Goal: Find specific page/section: Find specific page/section

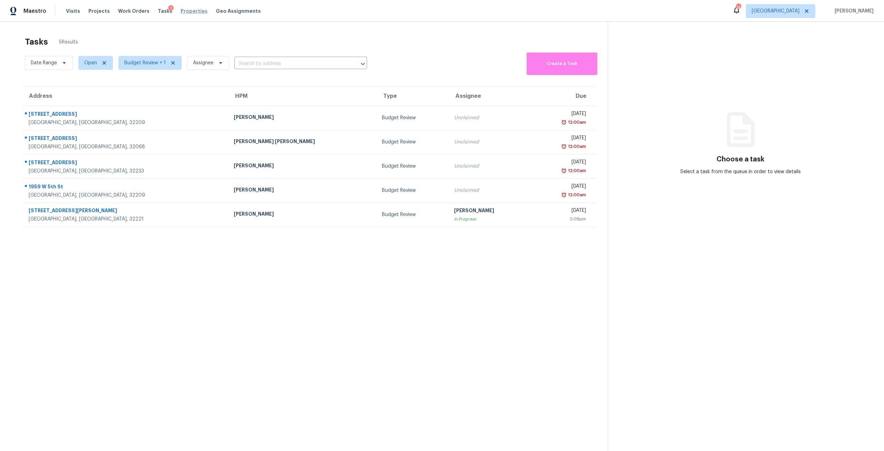
click at [189, 9] on span "Properties" at bounding box center [194, 11] width 27 height 7
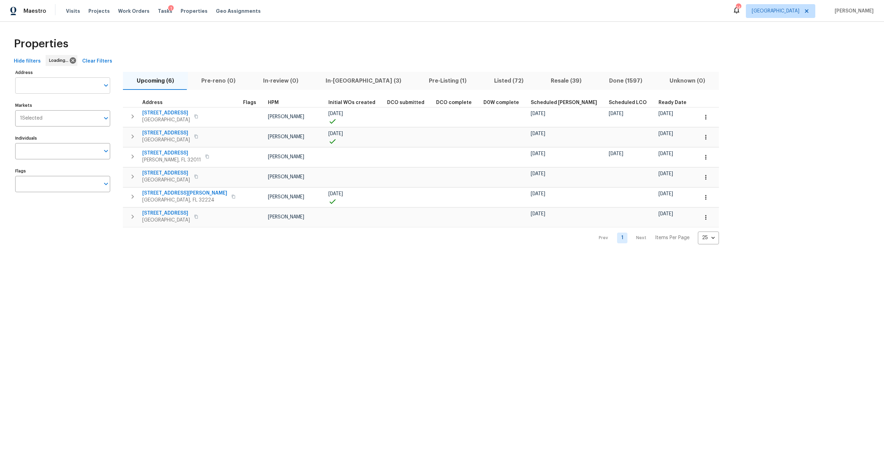
click at [64, 85] on input "Address" at bounding box center [57, 85] width 85 height 16
type input "12238"
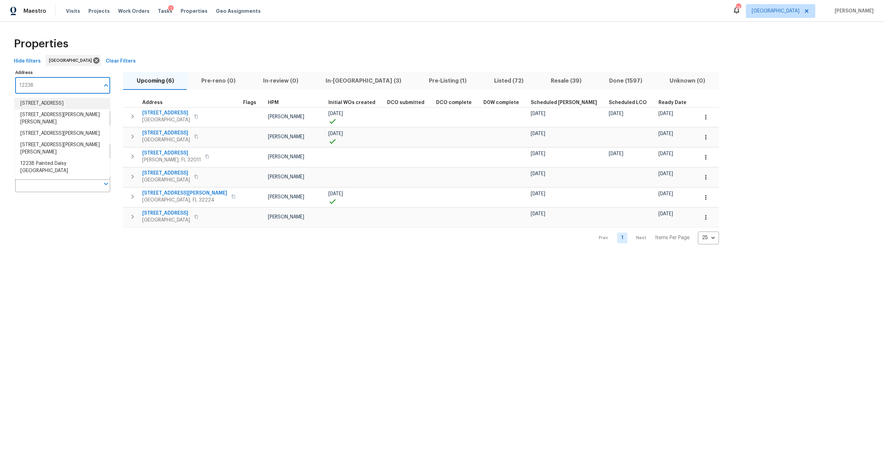
click at [68, 106] on li "12238 Bayonne St Jacksonville FL 32224" at bounding box center [62, 103] width 95 height 11
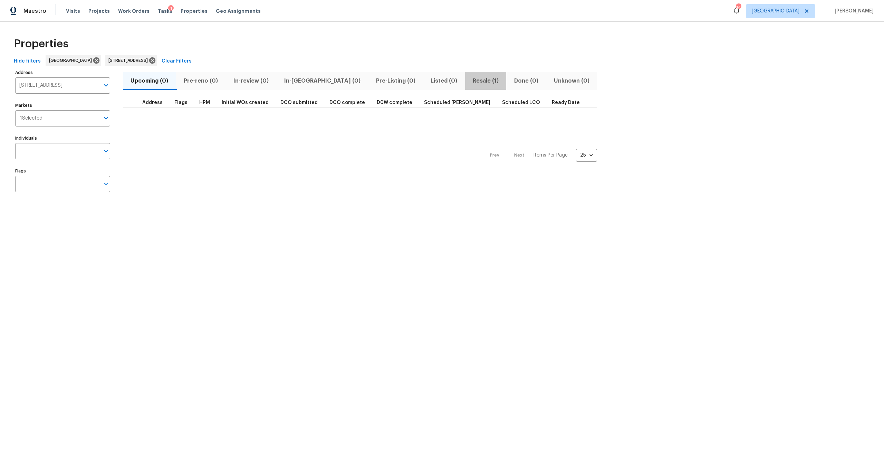
click at [469, 81] on span "Resale (1)" at bounding box center [485, 81] width 33 height 10
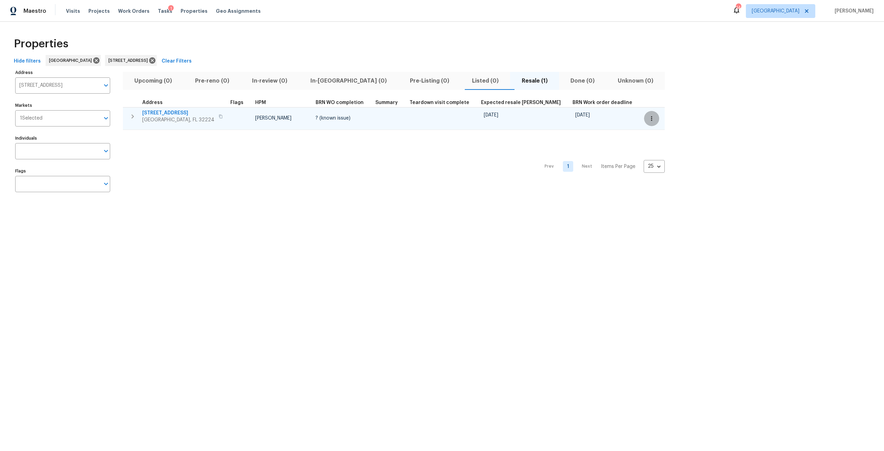
click at [648, 115] on icon "button" at bounding box center [651, 118] width 7 height 7
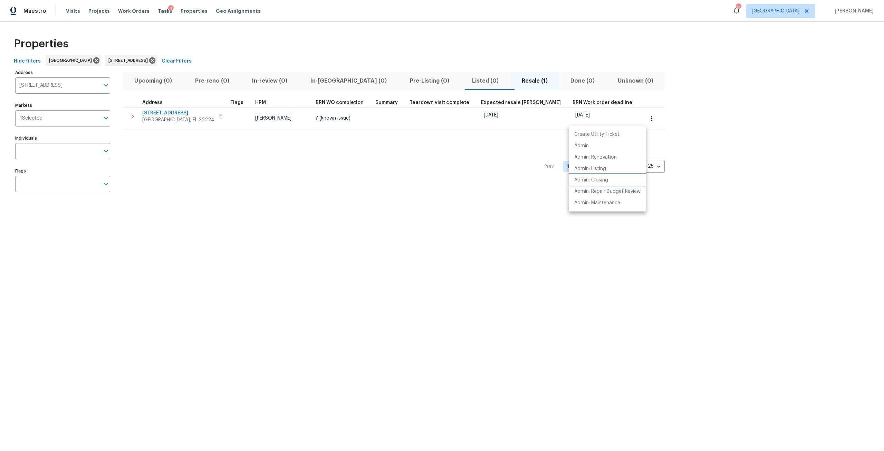
click at [608, 182] on p "Admin: Closing" at bounding box center [591, 179] width 34 height 7
click at [158, 113] on div at bounding box center [442, 225] width 884 height 451
click at [158, 113] on span "12238 Bayonne St" at bounding box center [178, 112] width 72 height 7
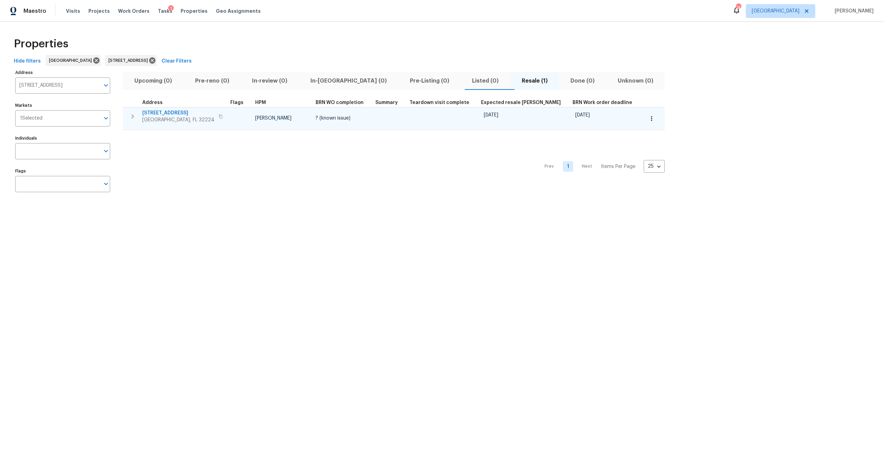
click at [171, 114] on span "12238 Bayonne St" at bounding box center [178, 112] width 72 height 7
click at [644, 123] on button "button" at bounding box center [651, 118] width 15 height 15
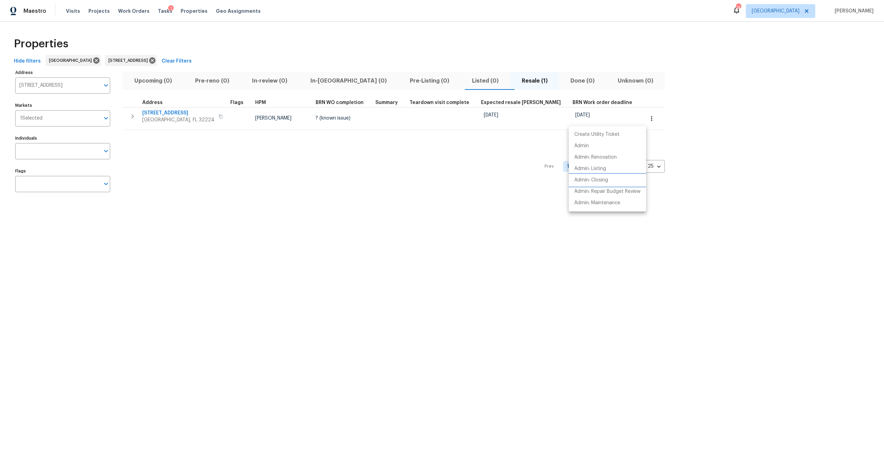
click at [613, 175] on li "Admin: Closing" at bounding box center [607, 179] width 77 height 11
click at [153, 114] on div at bounding box center [442, 225] width 884 height 451
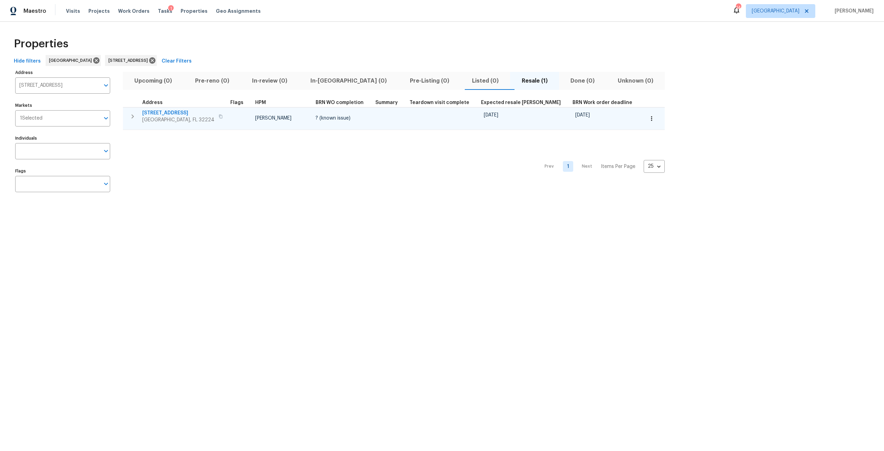
click at [164, 114] on span "12238 Bayonne St" at bounding box center [178, 112] width 72 height 7
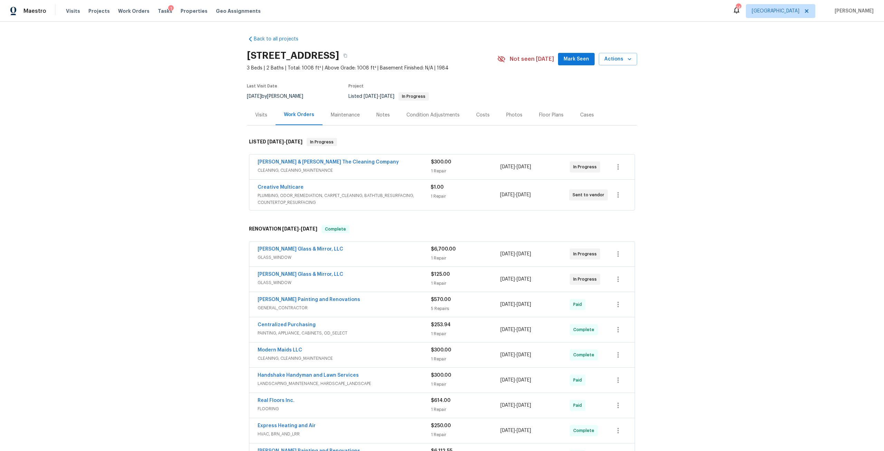
click at [506, 112] on div "Photos" at bounding box center [514, 115] width 16 height 7
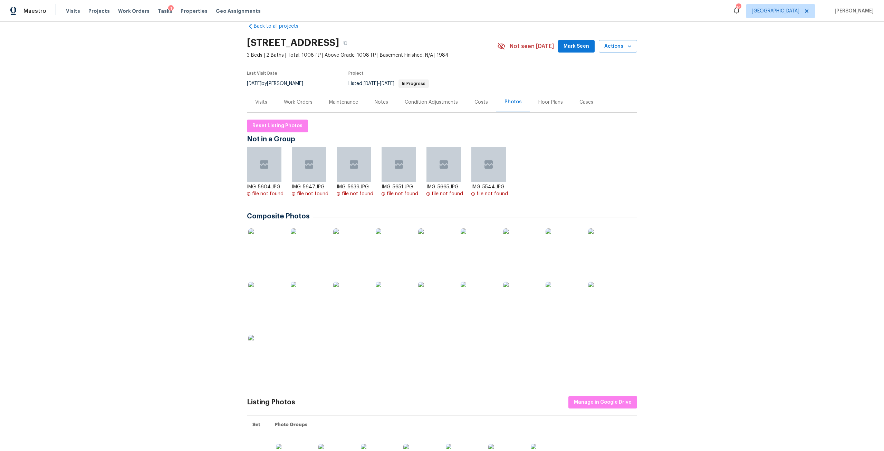
scroll to position [35, 0]
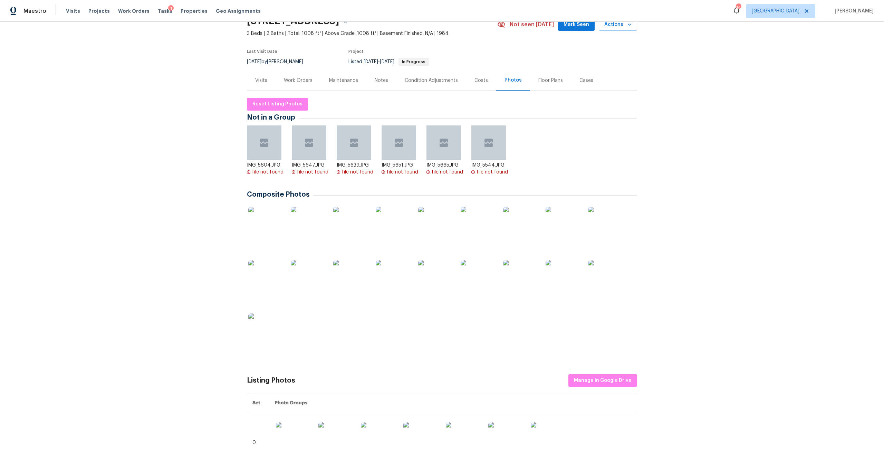
click at [271, 217] on img at bounding box center [265, 224] width 35 height 35
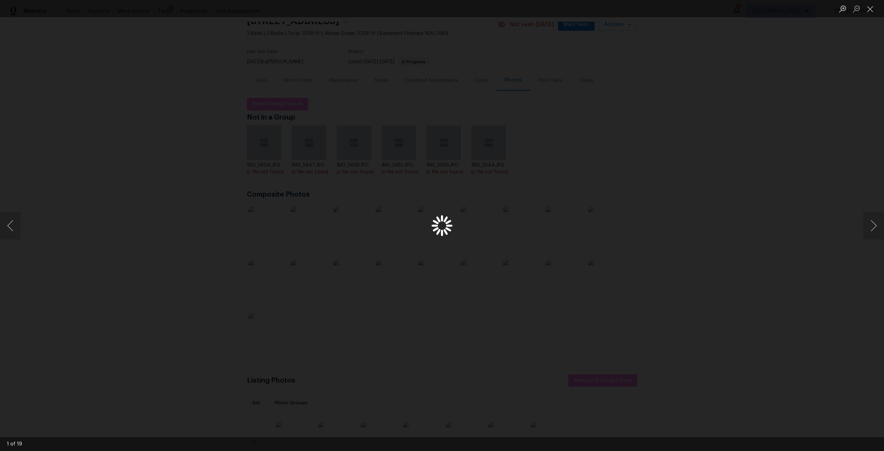
click at [724, 145] on div "Lightbox" at bounding box center [442, 225] width 884 height 451
click at [878, 215] on button "Next image" at bounding box center [873, 226] width 21 height 28
click at [722, 213] on div "Lightbox" at bounding box center [442, 225] width 884 height 451
click at [868, 224] on button "Next image" at bounding box center [873, 226] width 21 height 28
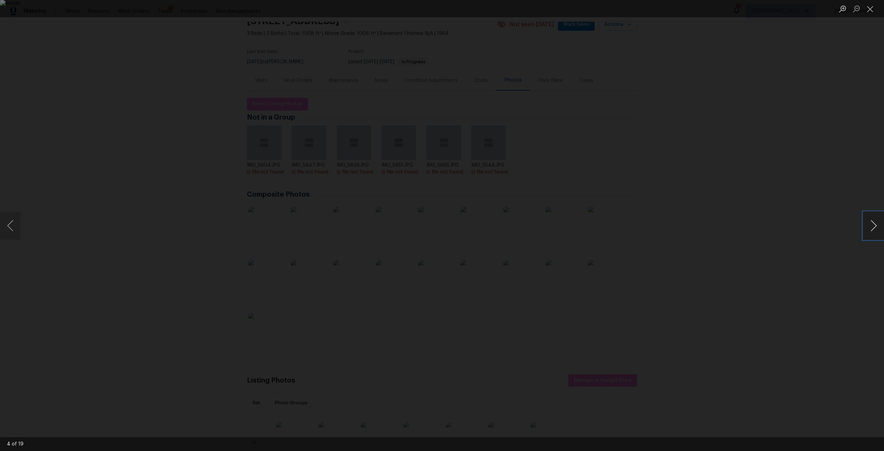
click at [868, 224] on button "Next image" at bounding box center [873, 226] width 21 height 28
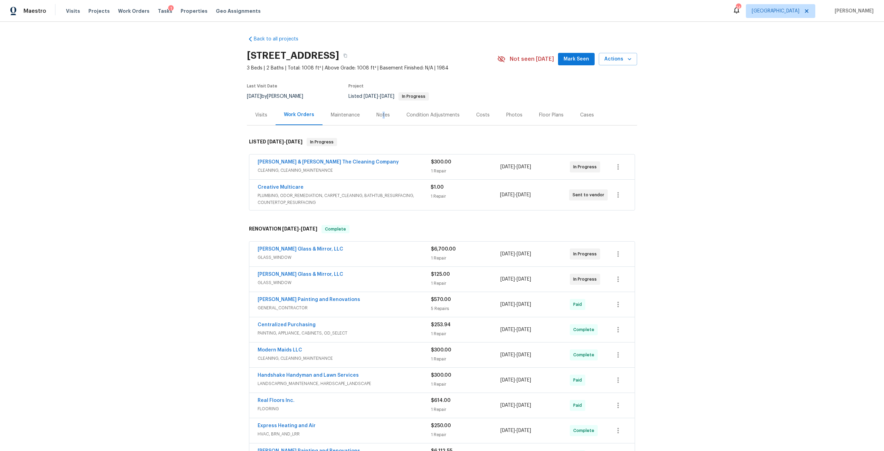
drag, startPoint x: 378, startPoint y: 115, endPoint x: 394, endPoint y: 114, distance: 15.6
click at [380, 118] on div "Notes" at bounding box center [383, 115] width 30 height 20
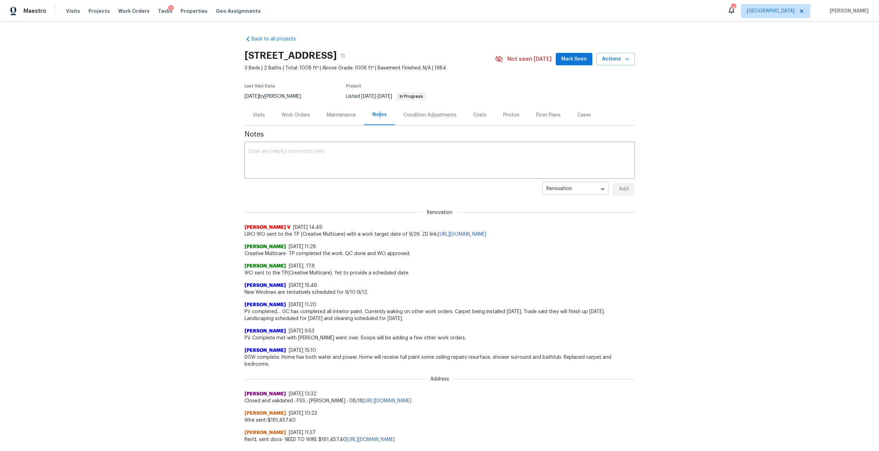
click at [598, 186] on body "Maestro Visits Projects Work Orders Tasks 1 Properties Geo Assignments 14 Jacks…" at bounding box center [439, 225] width 879 height 451
click at [559, 171] on li "Budget Review" at bounding box center [572, 166] width 66 height 11
click at [571, 194] on body "Maestro Visits Projects Work Orders Tasks 1 Properties Geo Assignments 14 Jacks…" at bounding box center [442, 225] width 884 height 451
click at [574, 210] on li "Renovation" at bounding box center [572, 211] width 66 height 11
type input "c1185be0-5b19-47e2-bc48-224666e329c6"
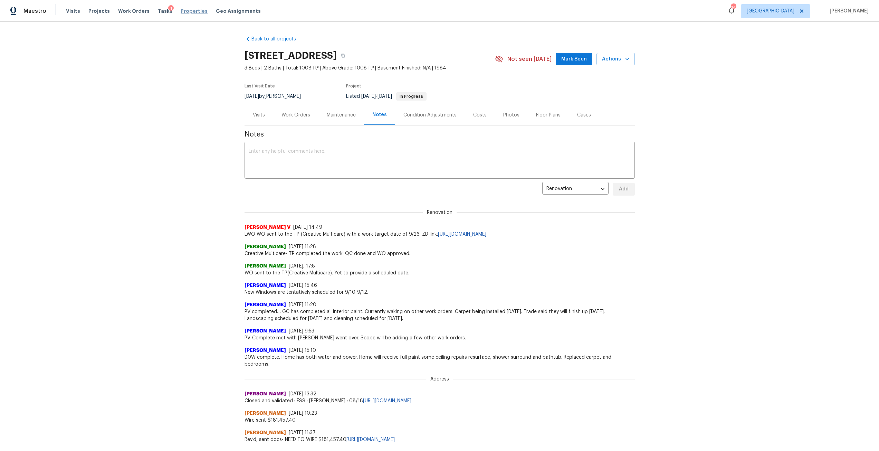
click at [186, 12] on span "Properties" at bounding box center [194, 11] width 27 height 7
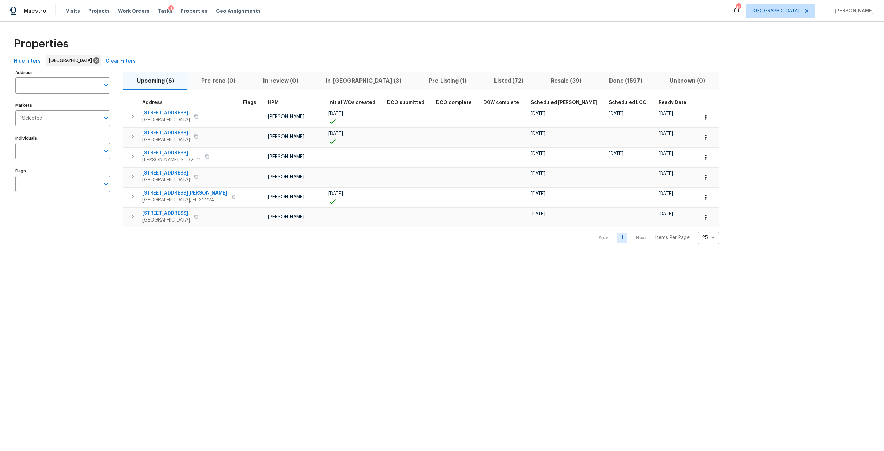
click at [541, 81] on span "Resale (39)" at bounding box center [566, 81] width 50 height 10
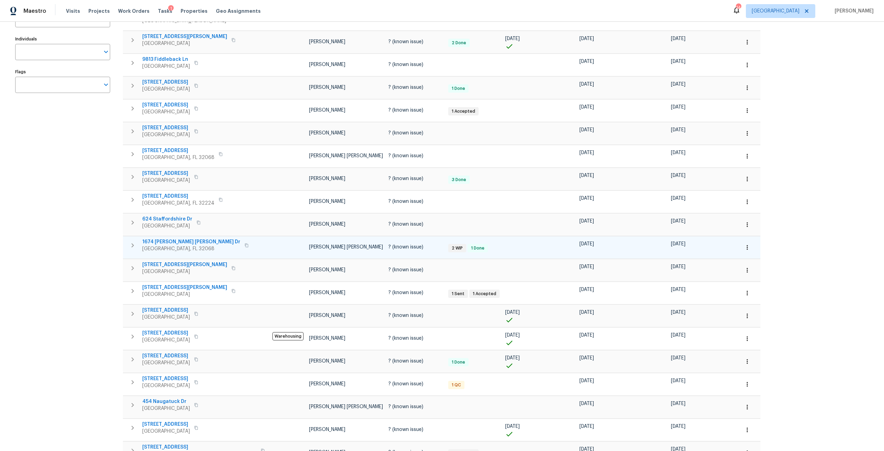
scroll to position [259, 0]
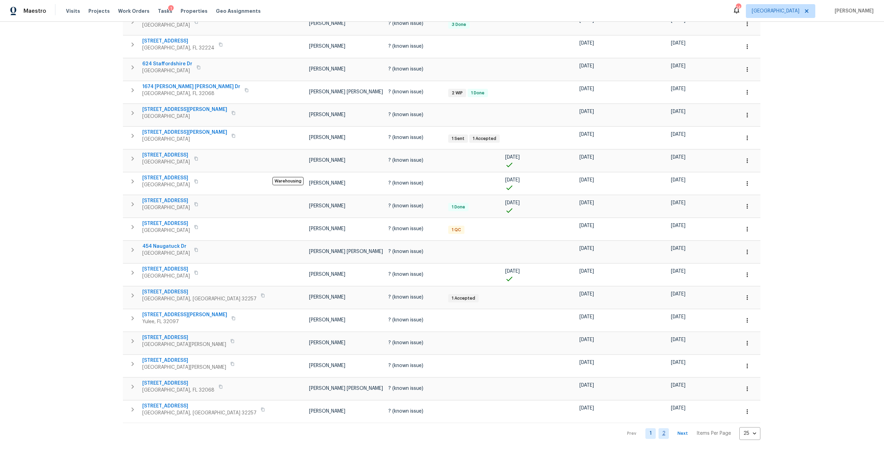
click at [659, 428] on link "2" at bounding box center [664, 433] width 10 height 11
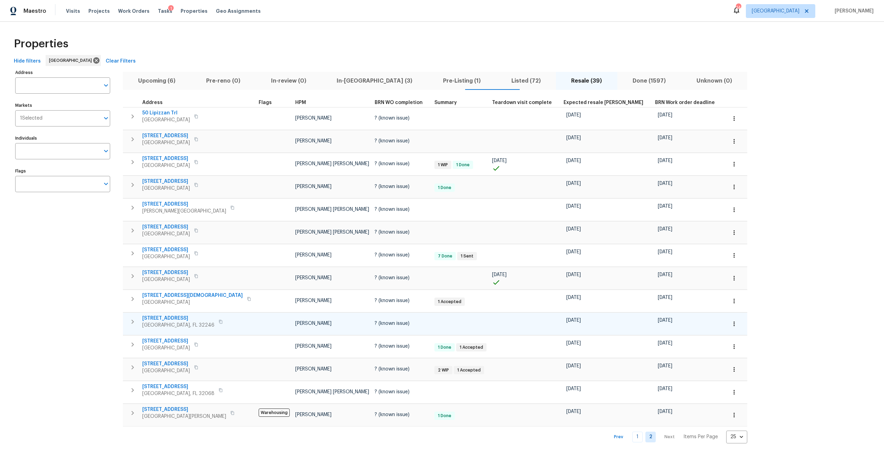
click at [163, 320] on span "3871 Dalry Dr" at bounding box center [178, 318] width 72 height 7
click at [727, 324] on button "button" at bounding box center [734, 323] width 15 height 15
click at [641, 381] on li "Admin: Closing" at bounding box center [642, 385] width 77 height 11
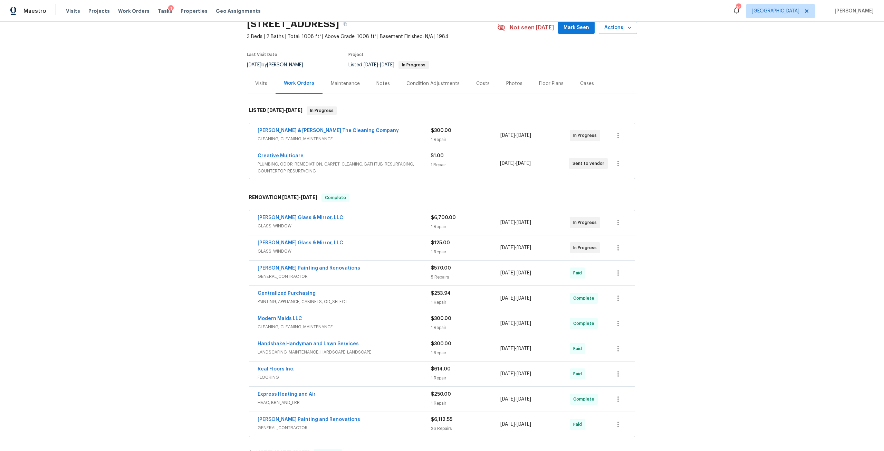
scroll to position [35, 0]
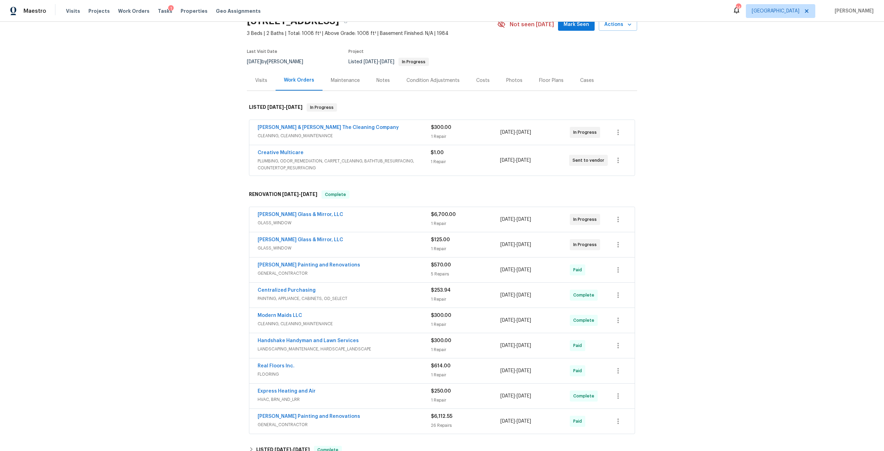
click at [378, 80] on div "Notes" at bounding box center [382, 80] width 13 height 7
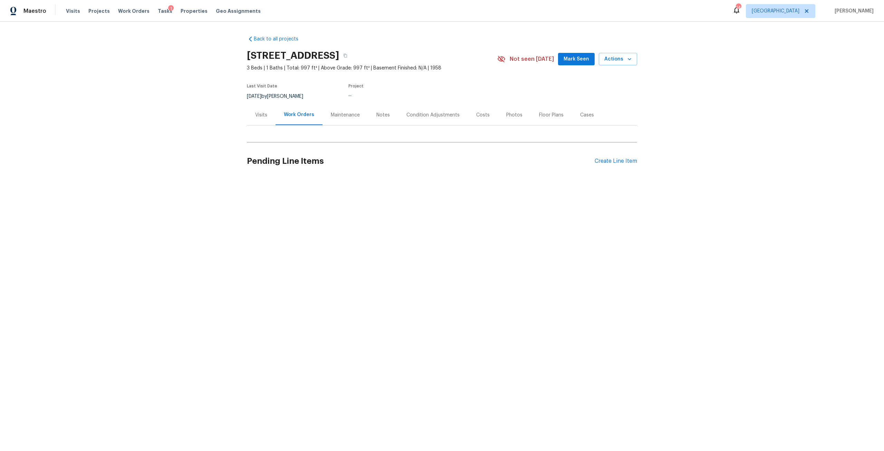
click at [451, 112] on div "Condition Adjustments" at bounding box center [433, 115] width 53 height 7
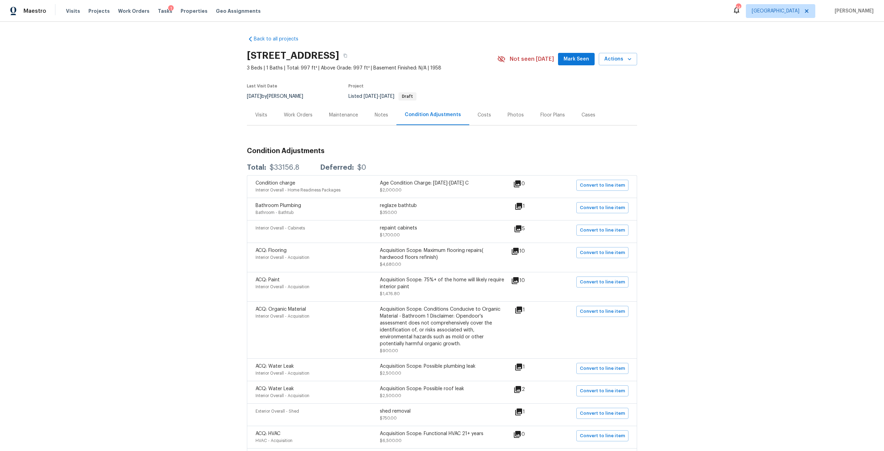
click at [487, 116] on div "Costs" at bounding box center [484, 115] width 30 height 20
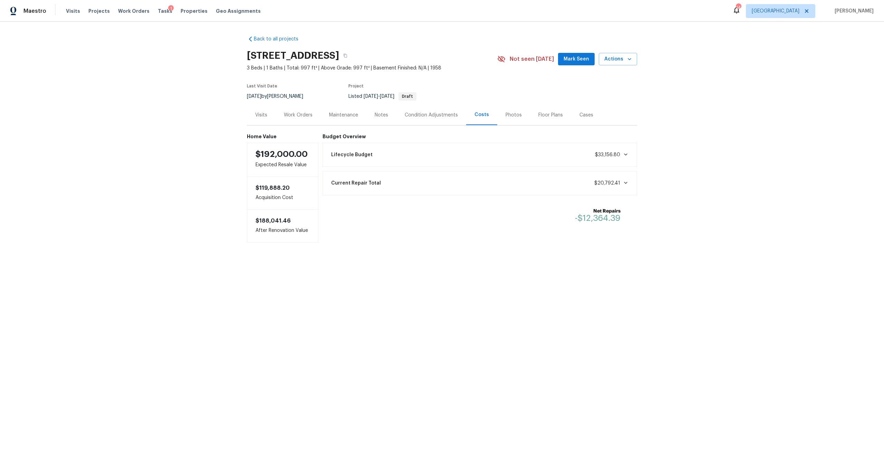
click at [429, 113] on div "Condition Adjustments" at bounding box center [431, 115] width 53 height 7
